Goal: Check status: Check status

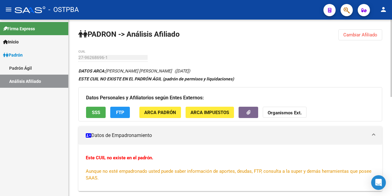
drag, startPoint x: 362, startPoint y: 32, endPoint x: 367, endPoint y: 44, distance: 12.5
click at [363, 34] on span "Cambiar Afiliado" at bounding box center [360, 35] width 34 height 6
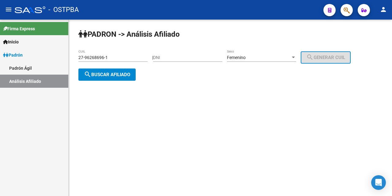
click at [125, 58] on input "27-96268696-1" at bounding box center [112, 57] width 69 height 5
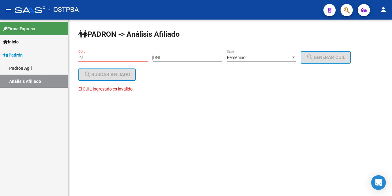
type input "2"
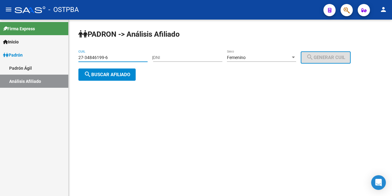
drag, startPoint x: 98, startPoint y: 77, endPoint x: 107, endPoint y: 57, distance: 22.1
click at [100, 73] on span "search Buscar afiliado" at bounding box center [107, 75] width 46 height 6
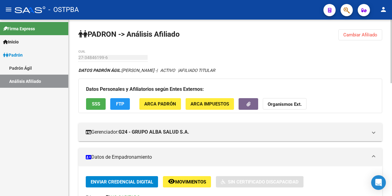
click at [352, 35] on span "Cambiar Afiliado" at bounding box center [360, 35] width 34 height 6
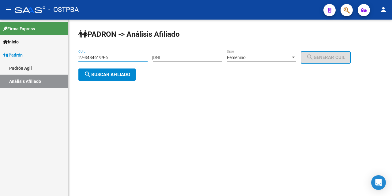
click at [134, 59] on input "27-34846199-6" at bounding box center [112, 57] width 69 height 5
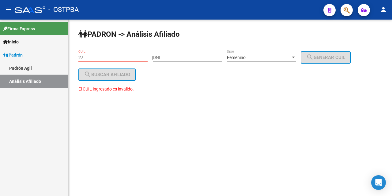
type input "2"
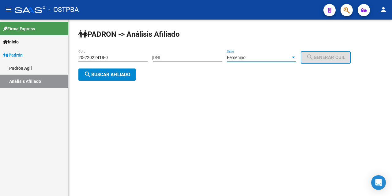
click at [296, 59] on div at bounding box center [294, 57] width 6 height 5
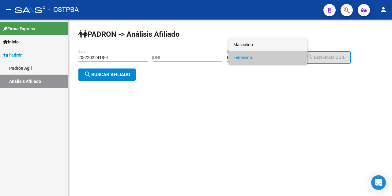
click at [269, 46] on span "Masculino" at bounding box center [267, 44] width 69 height 13
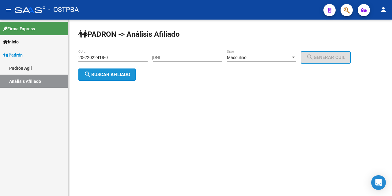
click at [120, 74] on span "search Buscar afiliado" at bounding box center [107, 75] width 46 height 6
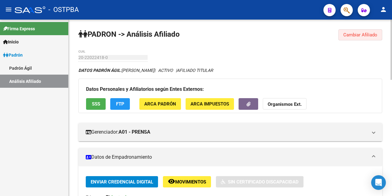
click at [358, 34] on span "Cambiar Afiliado" at bounding box center [360, 35] width 34 height 6
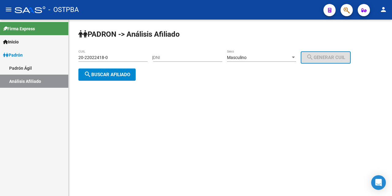
click at [112, 61] on div "20-22022418-0 CUIL" at bounding box center [112, 56] width 69 height 12
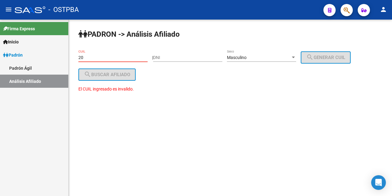
type input "2"
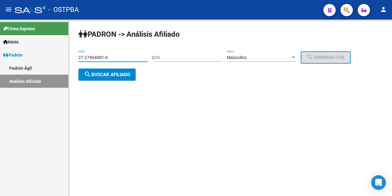
type input "27-27964081-6"
click at [295, 58] on div at bounding box center [293, 58] width 3 height 2
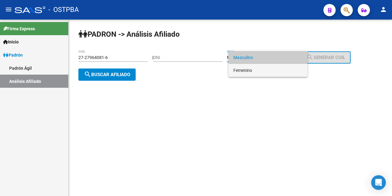
click at [258, 69] on span "Femenino" at bounding box center [267, 70] width 69 height 13
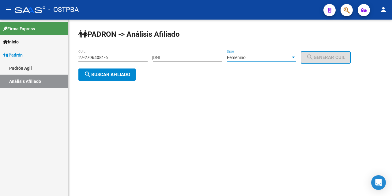
click at [125, 72] on span "search Buscar afiliado" at bounding box center [107, 75] width 46 height 6
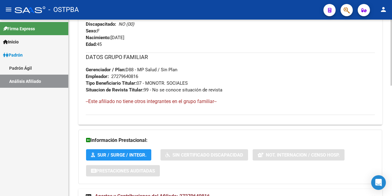
scroll to position [296, 0]
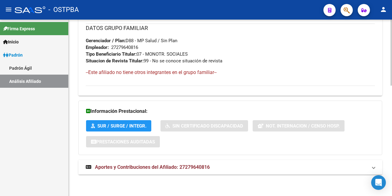
click at [164, 165] on span "Aportes y Contribuciones del Afiliado: 27279640816" at bounding box center [152, 168] width 115 height 6
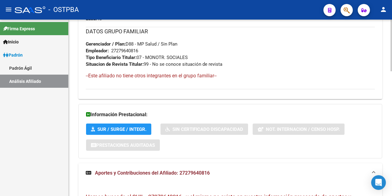
scroll to position [306, 0]
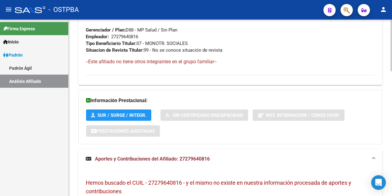
click at [137, 159] on span "Aportes y Contribuciones del Afiliado: 27279640816" at bounding box center [152, 159] width 115 height 6
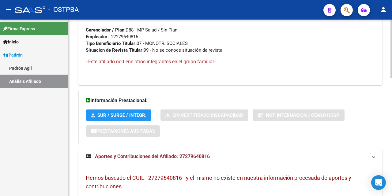
scroll to position [296, 0]
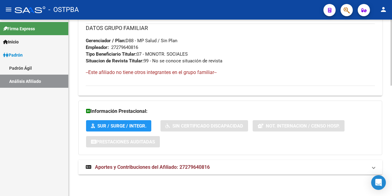
click at [140, 166] on span "Aportes y Contribuciones del Afiliado: 27279640816" at bounding box center [152, 168] width 115 height 6
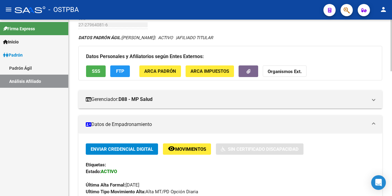
scroll to position [31, 0]
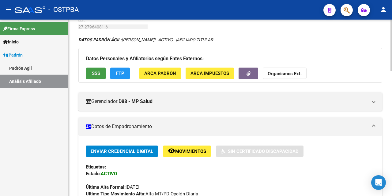
click at [97, 73] on span "SSS" at bounding box center [96, 74] width 8 height 6
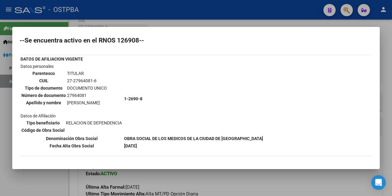
scroll to position [0, 0]
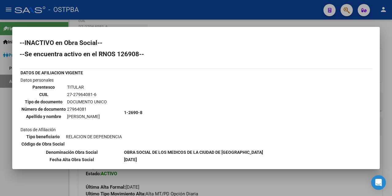
click at [225, 25] on div at bounding box center [196, 98] width 392 height 196
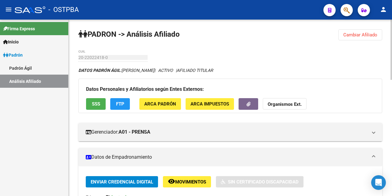
click at [369, 33] on span "Cambiar Afiliado" at bounding box center [360, 35] width 34 height 6
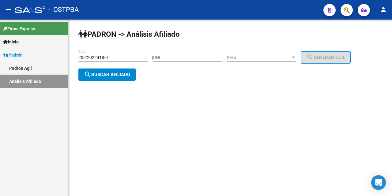
drag, startPoint x: 126, startPoint y: 60, endPoint x: 133, endPoint y: 60, distance: 7.1
click at [128, 60] on input "20-22022418-0" at bounding box center [112, 57] width 69 height 5
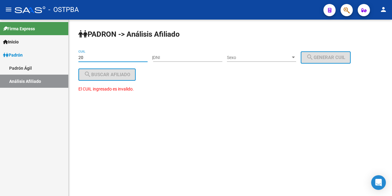
type input "2"
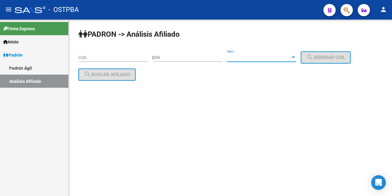
click at [296, 58] on div at bounding box center [294, 57] width 6 height 5
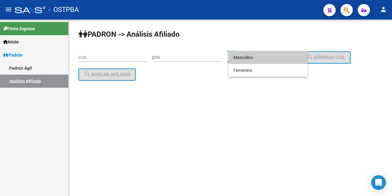
click at [234, 96] on div at bounding box center [196, 98] width 392 height 196
